Goal: Use online tool/utility: Utilize a website feature to perform a specific function

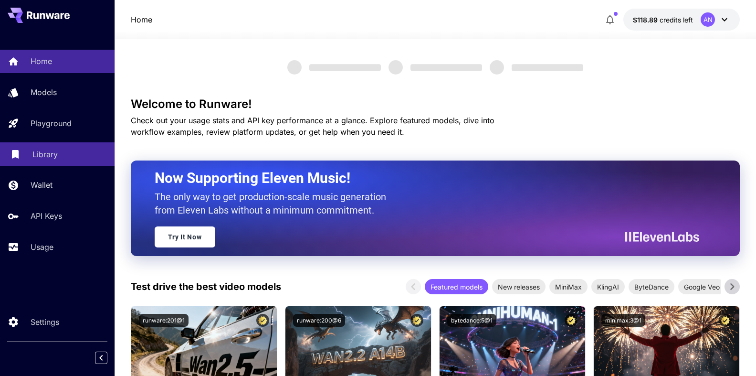
click at [37, 156] on p "Library" at bounding box center [44, 154] width 25 height 11
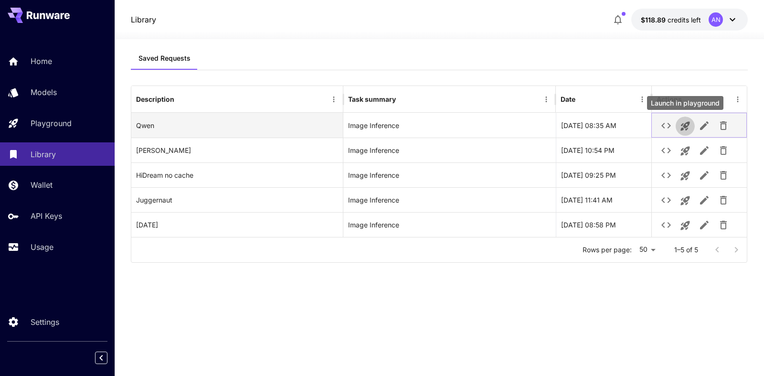
click at [683, 128] on icon "Launch in playground" at bounding box center [685, 126] width 9 height 9
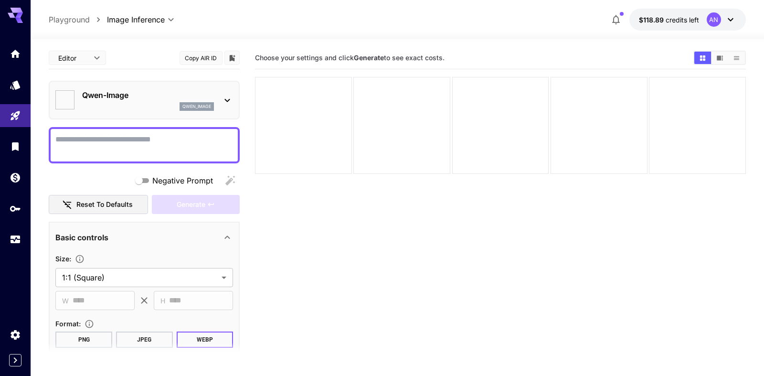
type input "**********"
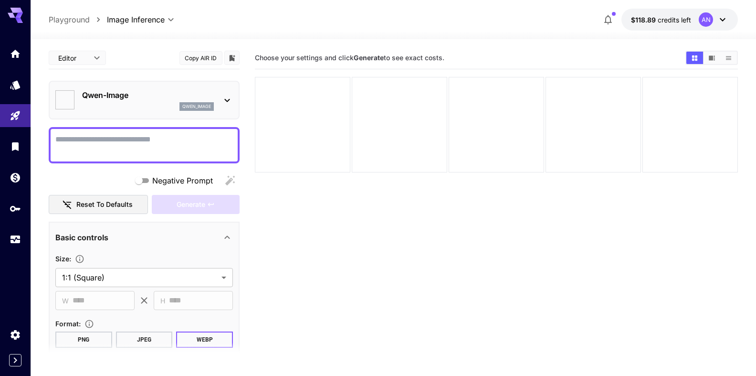
type input "**********"
click at [88, 140] on textarea "Negative Prompt" at bounding box center [144, 145] width 178 height 23
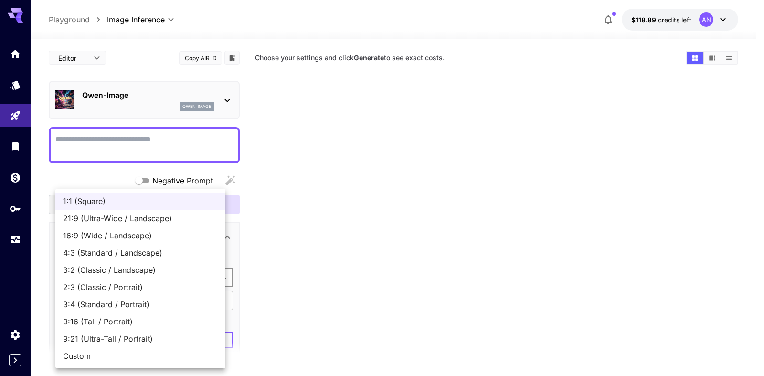
click at [116, 274] on body "**********" at bounding box center [382, 225] width 764 height 451
click at [105, 319] on span "9:16 (Tall / Portrait)" at bounding box center [140, 321] width 155 height 11
type input "**********"
type input "***"
type input "****"
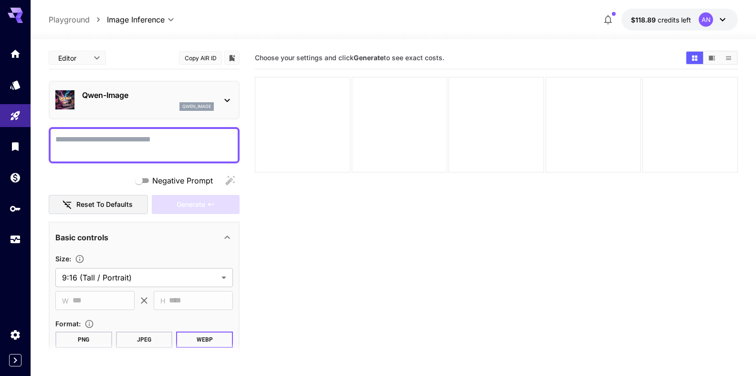
click at [107, 139] on textarea "Negative Prompt" at bounding box center [144, 145] width 178 height 23
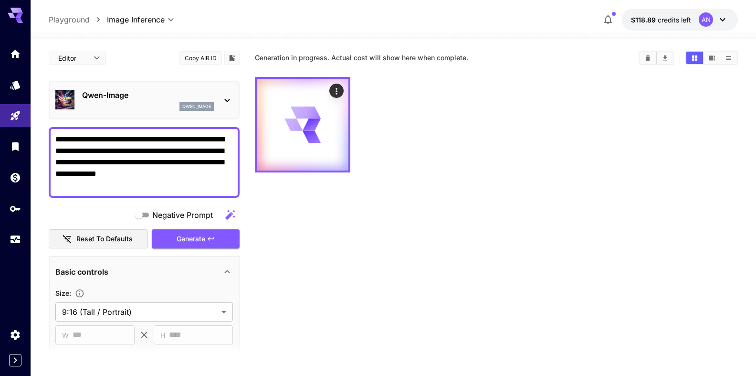
type textarea "**********"
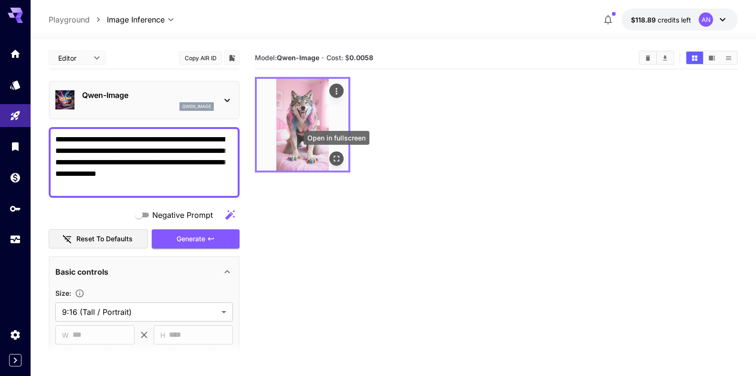
click at [340, 157] on icon "Open in fullscreen" at bounding box center [337, 159] width 10 height 10
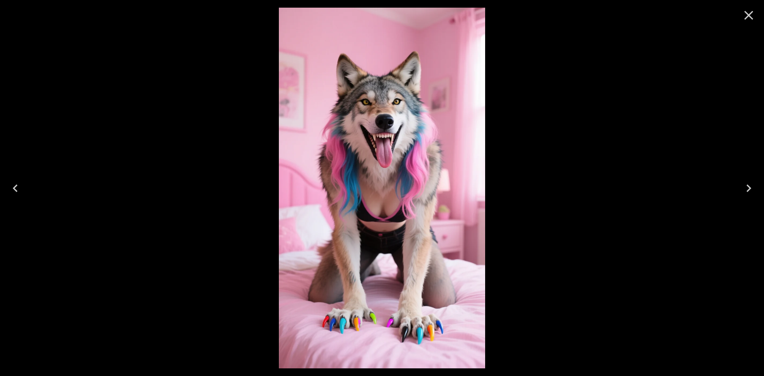
click at [743, 12] on icon "Close" at bounding box center [748, 15] width 15 height 15
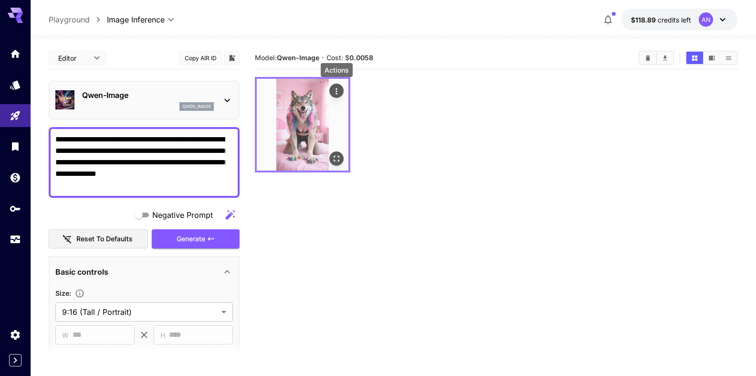
click at [335, 88] on icon "Actions" at bounding box center [337, 91] width 10 height 10
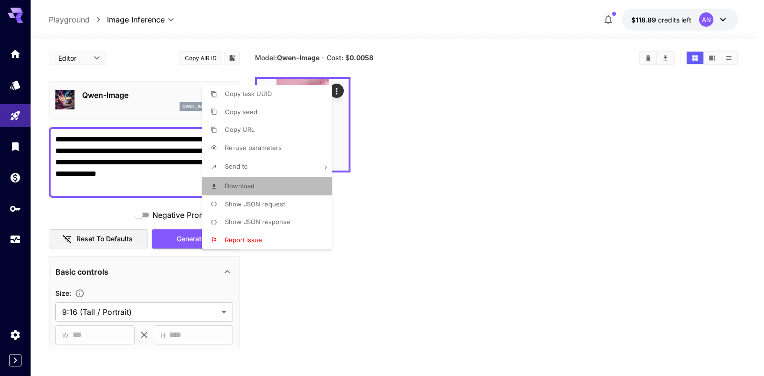
click at [247, 188] on span "Download" at bounding box center [240, 186] width 30 height 8
drag, startPoint x: 597, startPoint y: 88, endPoint x: 685, endPoint y: 65, distance: 90.3
click at [598, 88] on div at bounding box center [382, 188] width 764 height 376
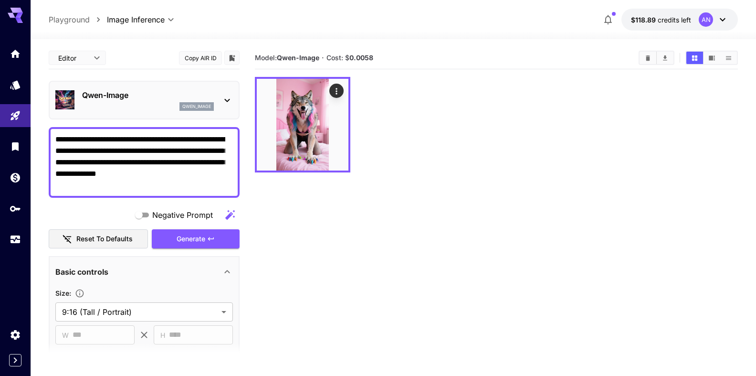
click at [109, 95] on p "Qwen-Image" at bounding box center [148, 94] width 132 height 11
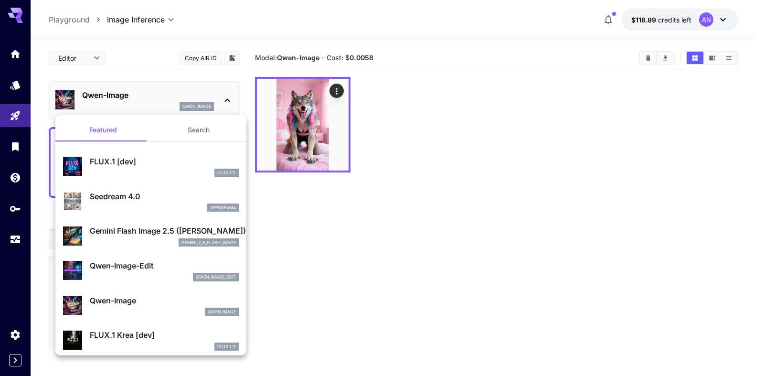
click at [107, 339] on p "FLUX.1 Krea [dev]" at bounding box center [164, 334] width 149 height 11
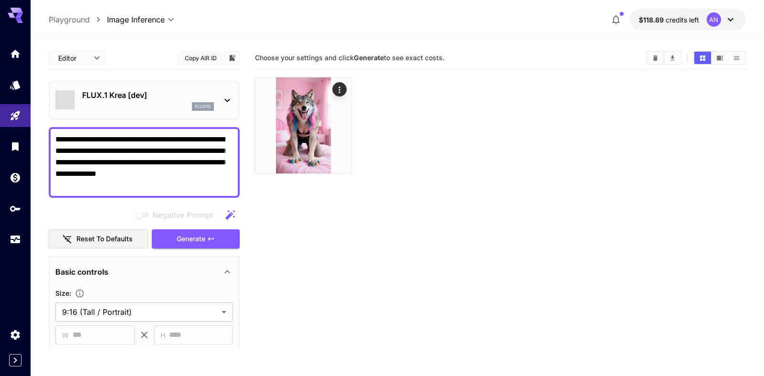
type input "**"
type input "***"
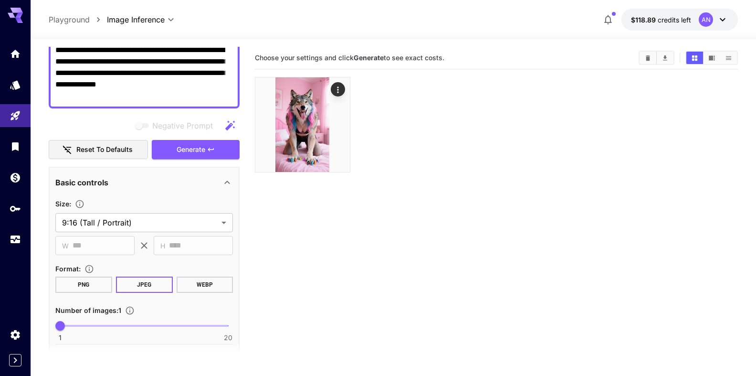
scroll to position [109, 0]
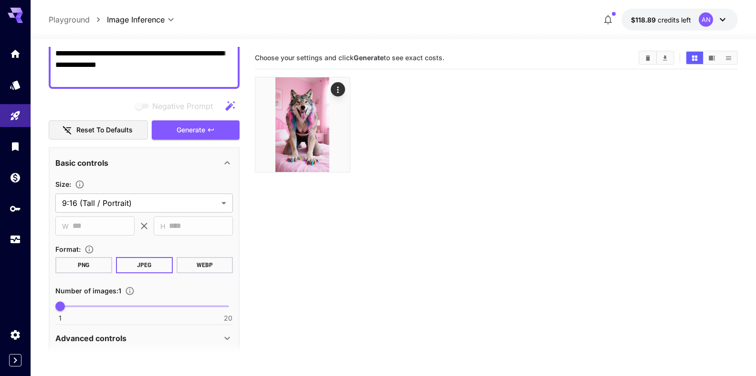
click at [191, 263] on button "WEBP" at bounding box center [204, 265] width 57 height 16
click at [197, 128] on span "Generate" at bounding box center [191, 130] width 29 height 12
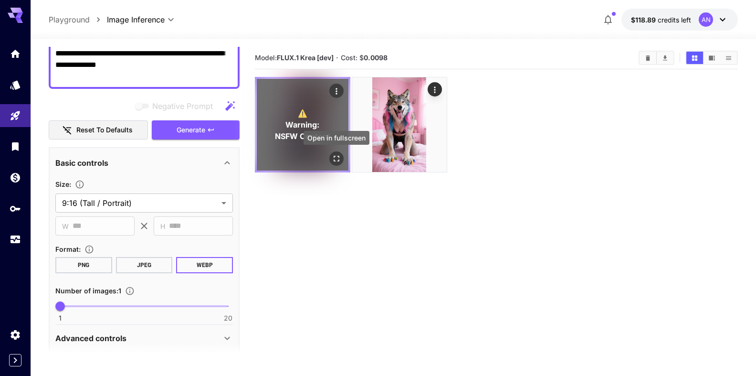
click at [332, 160] on icon "Open in fullscreen" at bounding box center [337, 159] width 10 height 10
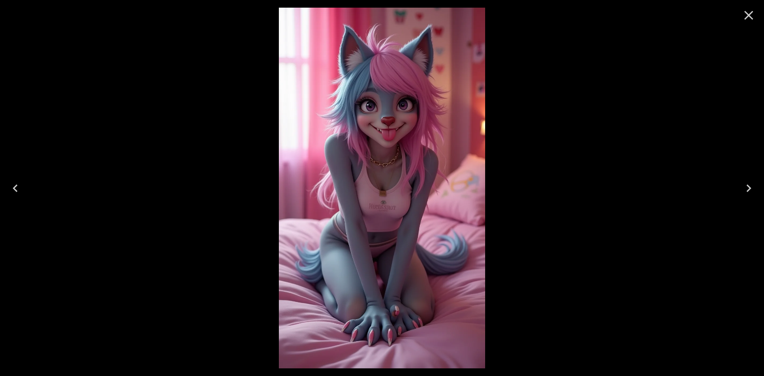
click at [743, 17] on icon "Close" at bounding box center [748, 15] width 15 height 15
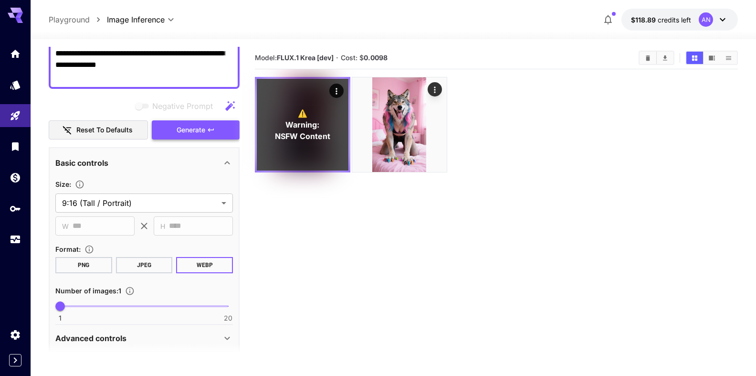
click at [184, 135] on span "Generate" at bounding box center [191, 130] width 29 height 12
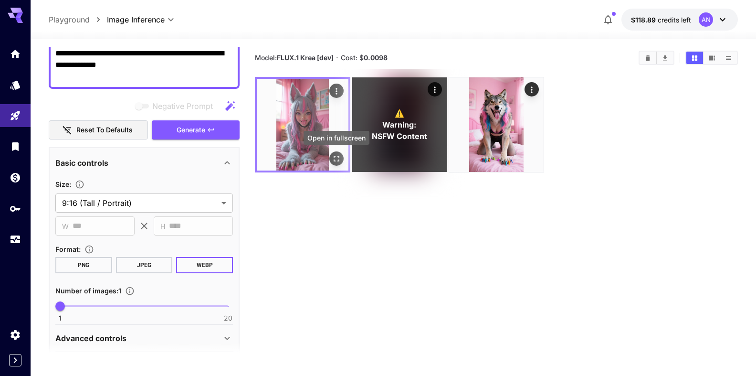
click at [338, 161] on icon "Open in fullscreen" at bounding box center [337, 159] width 6 height 6
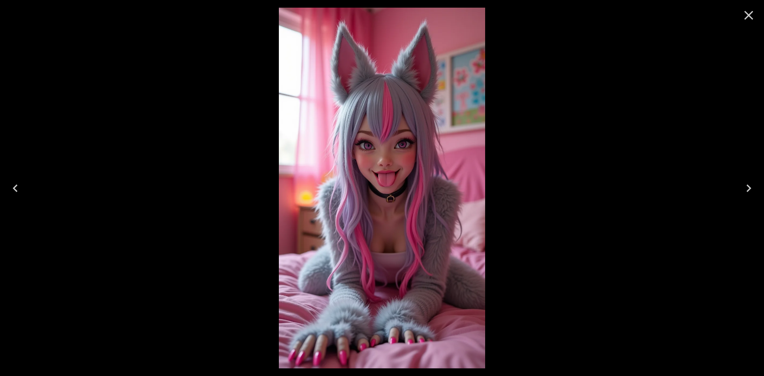
click at [736, 16] on div at bounding box center [749, 15] width 31 height 31
click at [750, 16] on icon "Close" at bounding box center [748, 15] width 9 height 9
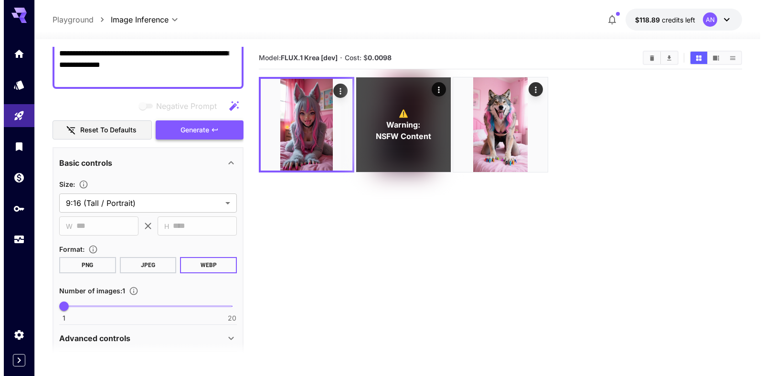
scroll to position [0, 0]
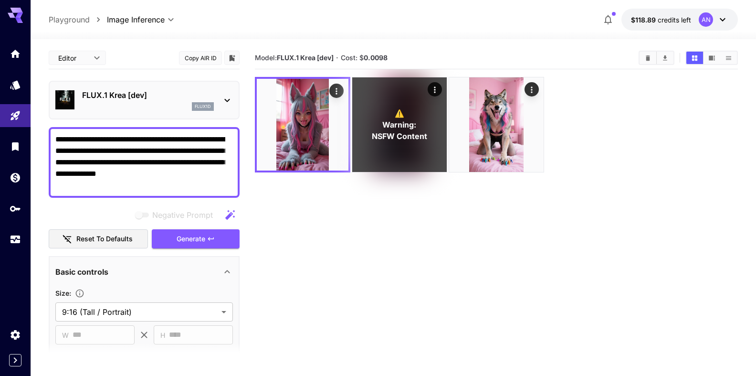
click at [141, 101] on div "FLUX.1 Krea [dev] flux1d" at bounding box center [148, 99] width 132 height 21
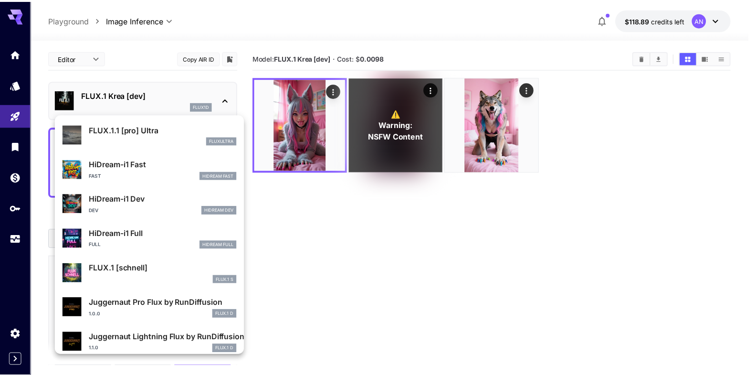
scroll to position [773, 0]
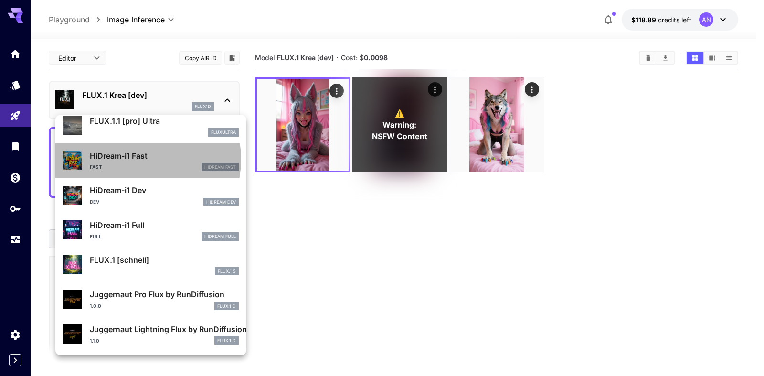
click at [134, 159] on p "HiDream-i1 Fast" at bounding box center [164, 155] width 149 height 11
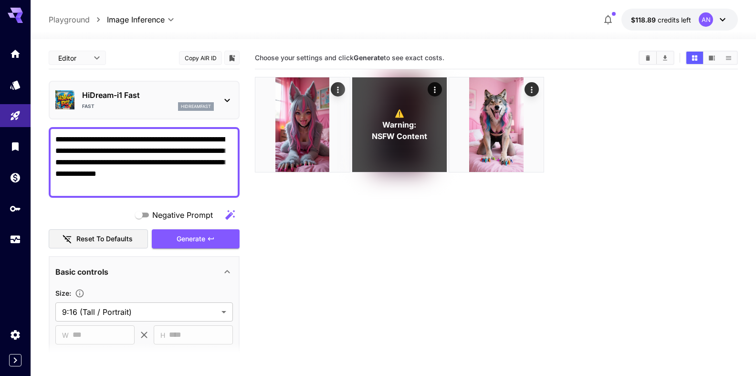
type input "**"
type input "*"
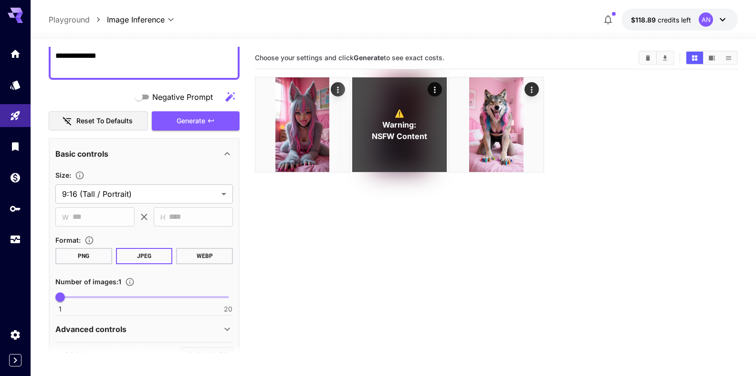
scroll to position [163, 0]
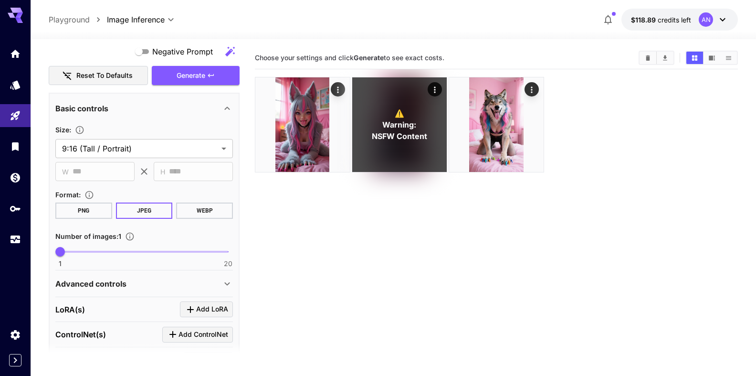
click at [199, 210] on button "WEBP" at bounding box center [204, 210] width 57 height 16
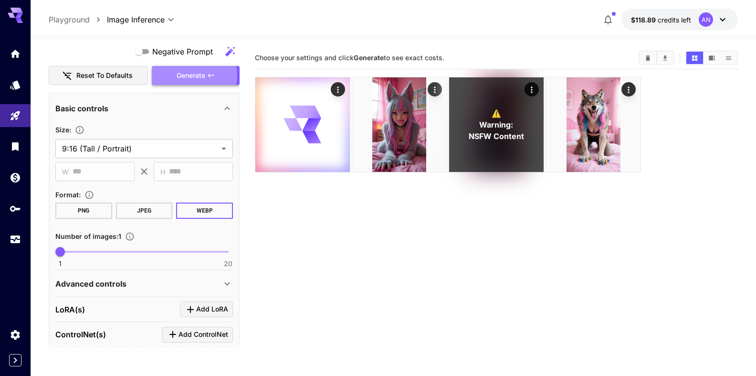
click at [188, 76] on span "Generate" at bounding box center [191, 76] width 29 height 12
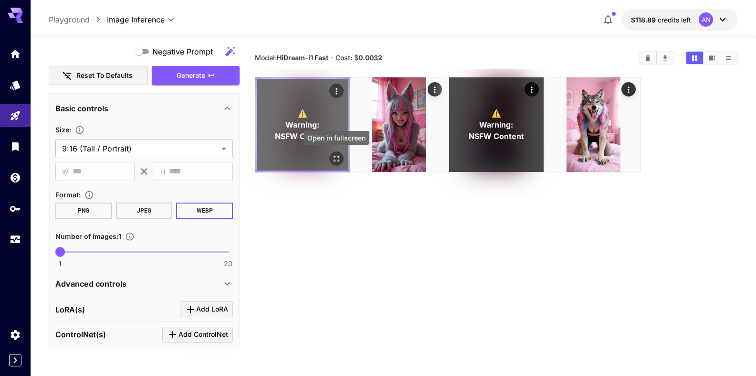
click at [338, 162] on icon "Open in fullscreen" at bounding box center [337, 159] width 10 height 10
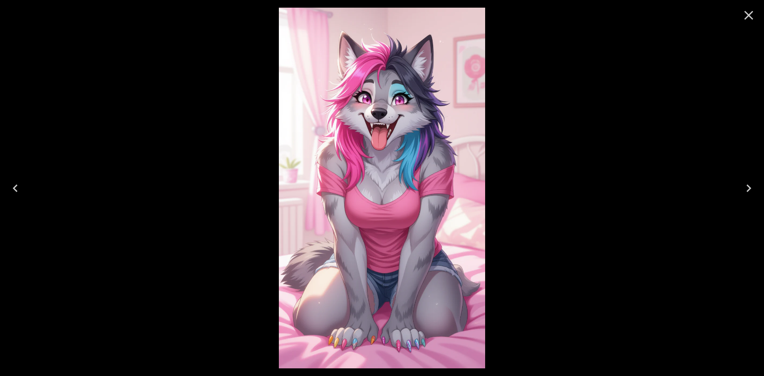
click at [746, 16] on icon "Close" at bounding box center [748, 15] width 15 height 15
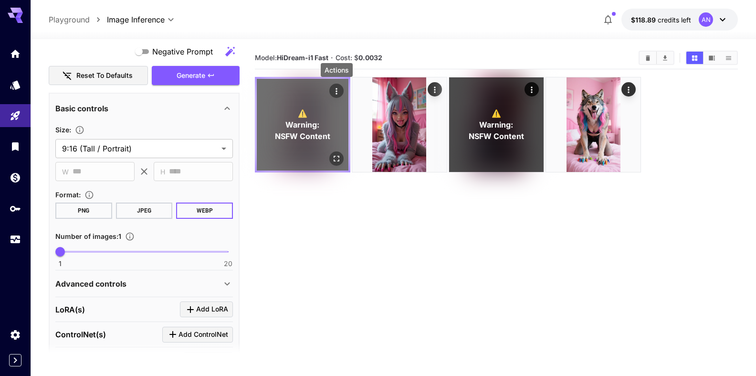
click at [340, 93] on icon "Actions" at bounding box center [337, 91] width 10 height 10
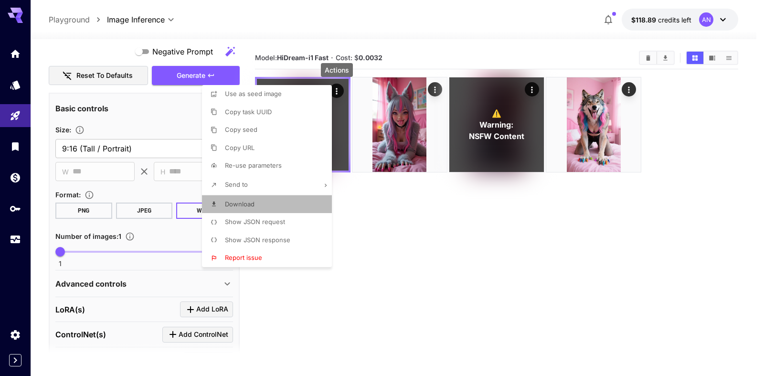
click at [235, 206] on span "Download" at bounding box center [240, 204] width 30 height 8
click at [391, 227] on div at bounding box center [382, 188] width 764 height 376
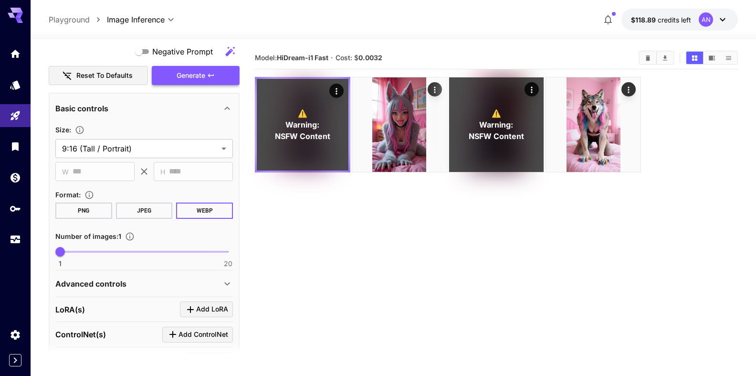
click at [191, 73] on span "Generate" at bounding box center [191, 76] width 29 height 12
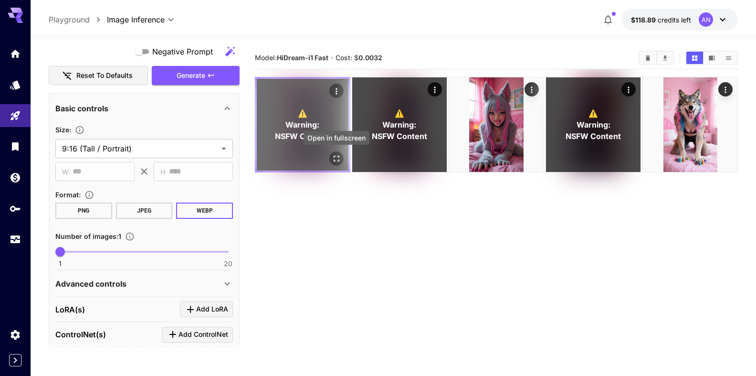
click at [336, 160] on icon "Open in fullscreen" at bounding box center [337, 159] width 10 height 10
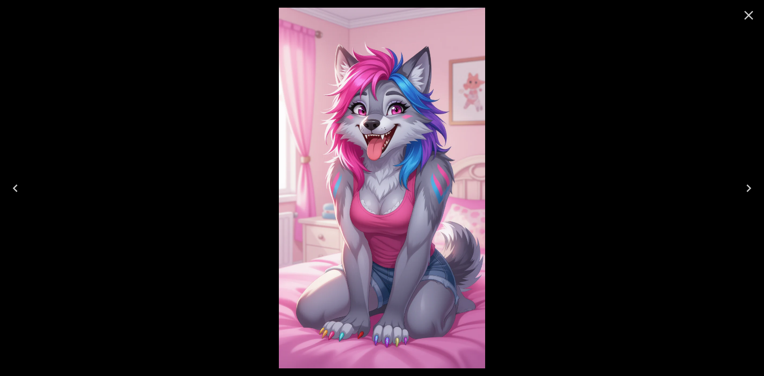
click at [746, 14] on icon "Close" at bounding box center [748, 15] width 15 height 15
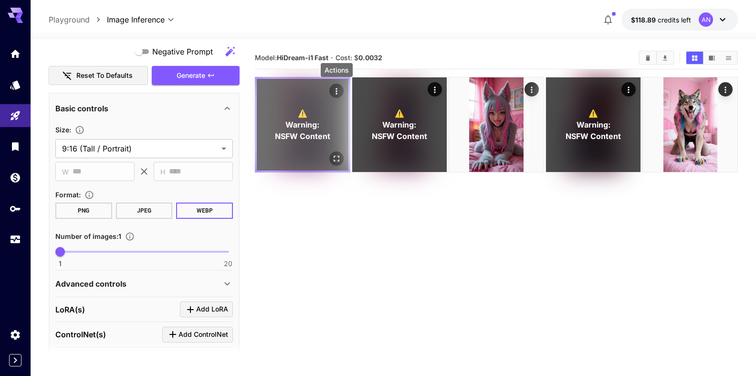
click at [337, 93] on icon "Actions" at bounding box center [336, 91] width 1 height 6
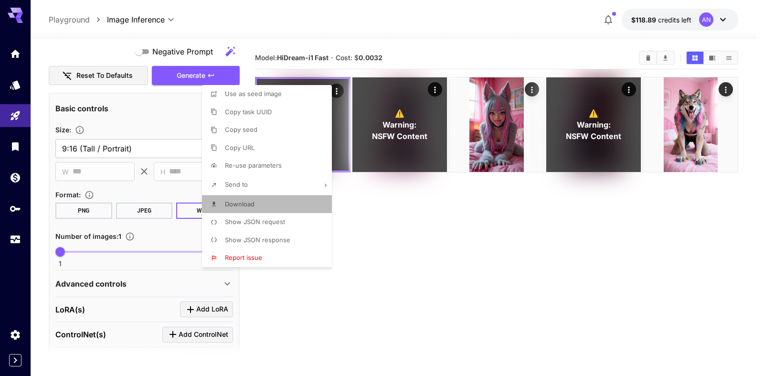
click at [240, 202] on span "Download" at bounding box center [240, 204] width 30 height 8
click at [650, 59] on div at bounding box center [382, 188] width 764 height 376
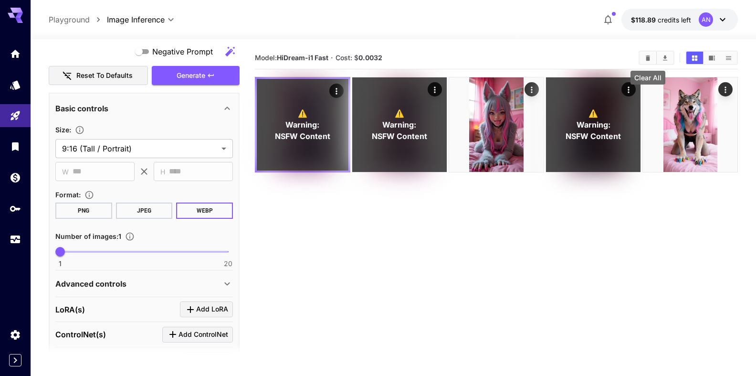
click at [650, 58] on icon "Clear All" at bounding box center [648, 57] width 4 height 5
